Goal: Find contact information: Find contact information

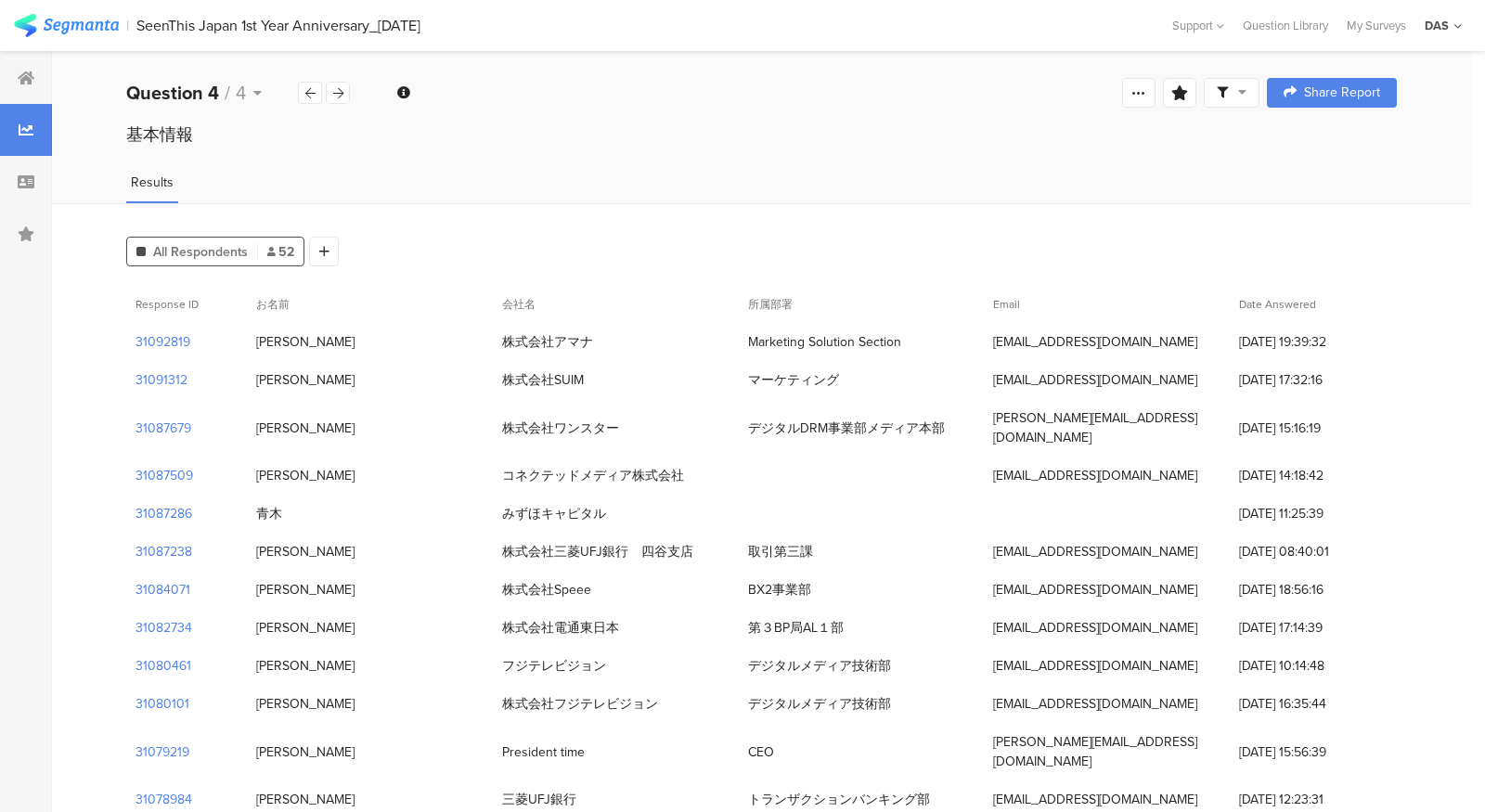
drag, startPoint x: 841, startPoint y: 378, endPoint x: 735, endPoint y: 380, distance: 106.0
click at [735, 380] on div "31091312 田口 瞳子 株式会社SUIM マーケティング toko@suim.co.jp 27/08/2025 at 17:32:16" at bounding box center [762, 379] width 1271 height 38
copy div "株式会社SUIM マーケティング"
drag, startPoint x: 994, startPoint y: 384, endPoint x: 1089, endPoint y: 383, distance: 95.0
click at [1089, 383] on div "toko@suim.co.jp" at bounding box center [1107, 379] width 246 height 38
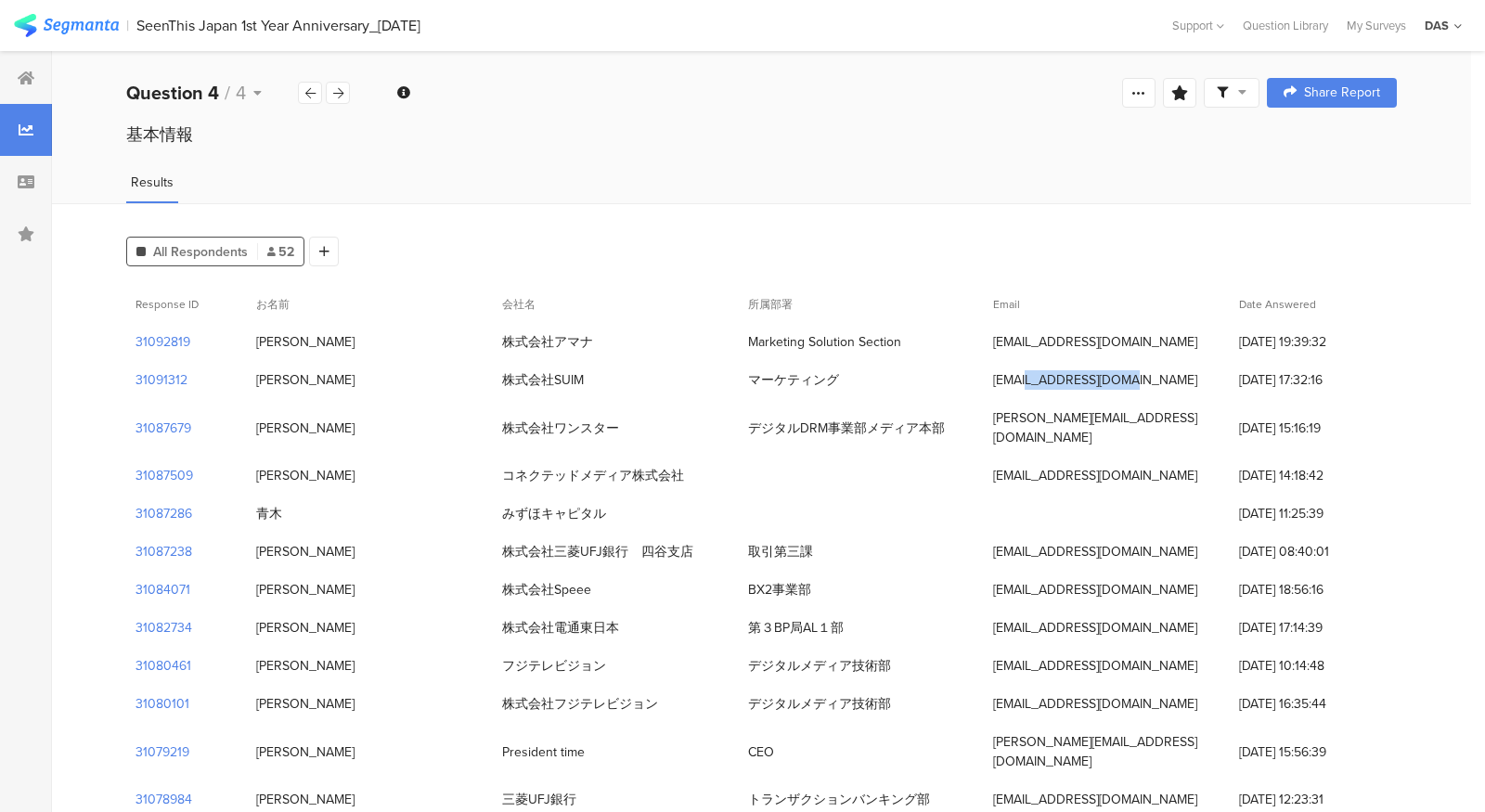
copy div "toko@suim.co.jp"
drag, startPoint x: 310, startPoint y: 388, endPoint x: 259, endPoint y: 387, distance: 51.0
click at [259, 387] on div "田口 瞳子" at bounding box center [305, 379] width 98 height 20
copy div "田口 瞳子"
drag, startPoint x: 745, startPoint y: 347, endPoint x: 905, endPoint y: 347, distance: 160.0
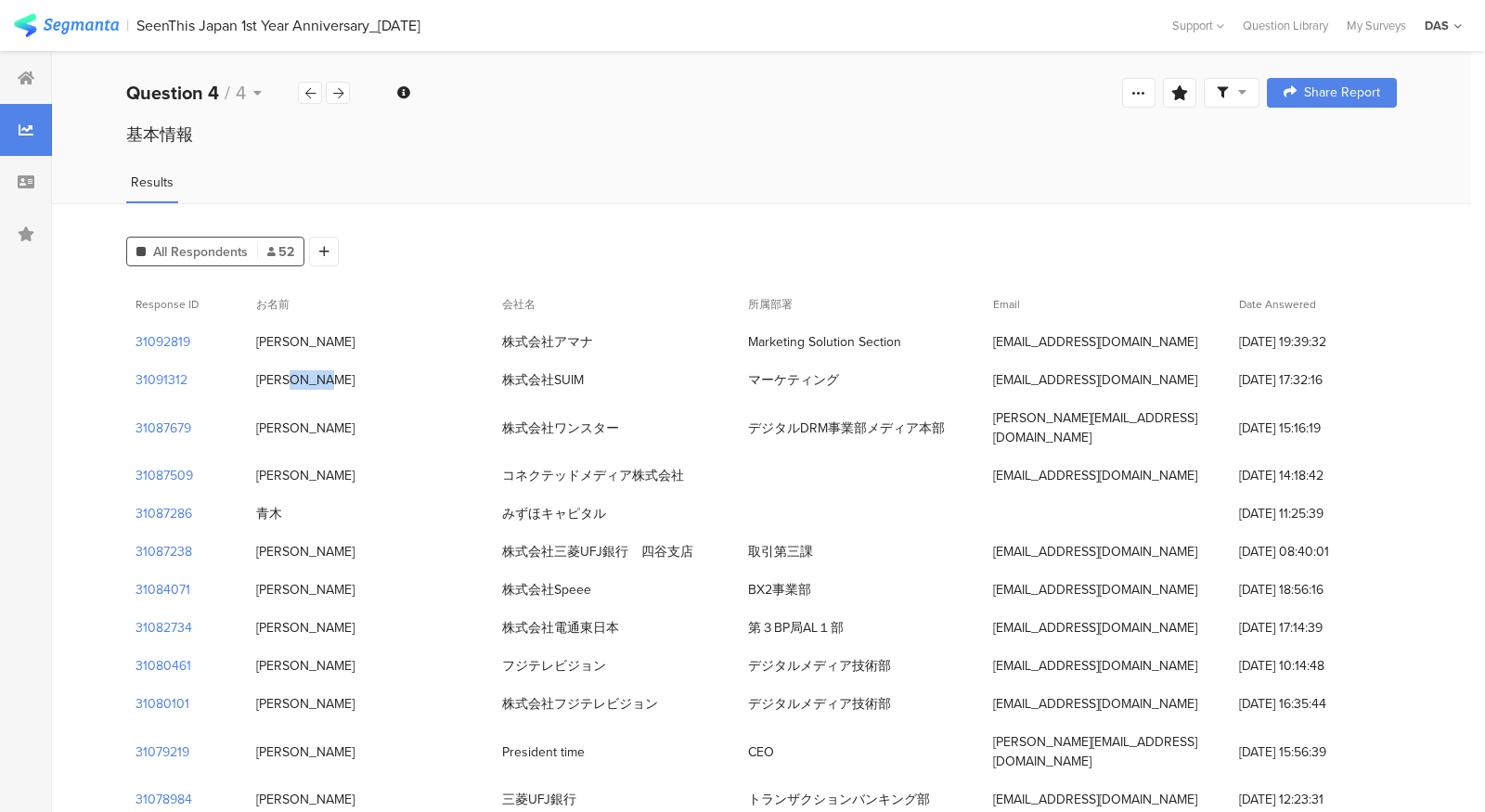
click at [905, 347] on div "Marketing Solution Section" at bounding box center [862, 342] width 246 height 38
copy div "Marketing Solution Section"
drag, startPoint x: 307, startPoint y: 348, endPoint x: 250, endPoint y: 349, distance: 57.0
click at [250, 349] on div "成田洋" at bounding box center [369, 342] width 246 height 38
copy div "成田洋"
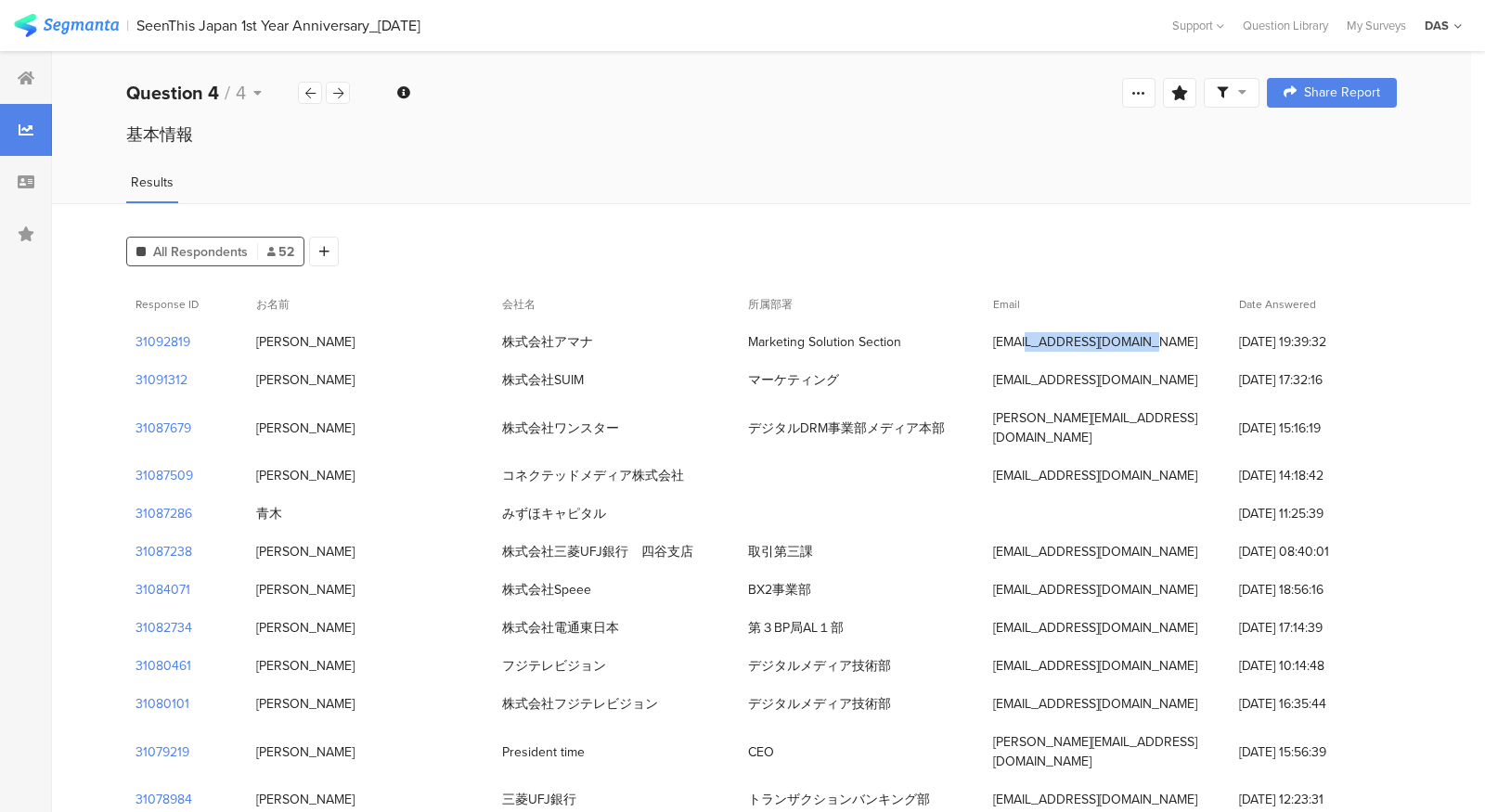
drag, startPoint x: 994, startPoint y: 339, endPoint x: 1134, endPoint y: 338, distance: 140.0
click at [1134, 338] on div "hi.narita@amana.jp" at bounding box center [1107, 342] width 246 height 38
copy div "hi.narita@amana.jp"
